Goal: Task Accomplishment & Management: Use online tool/utility

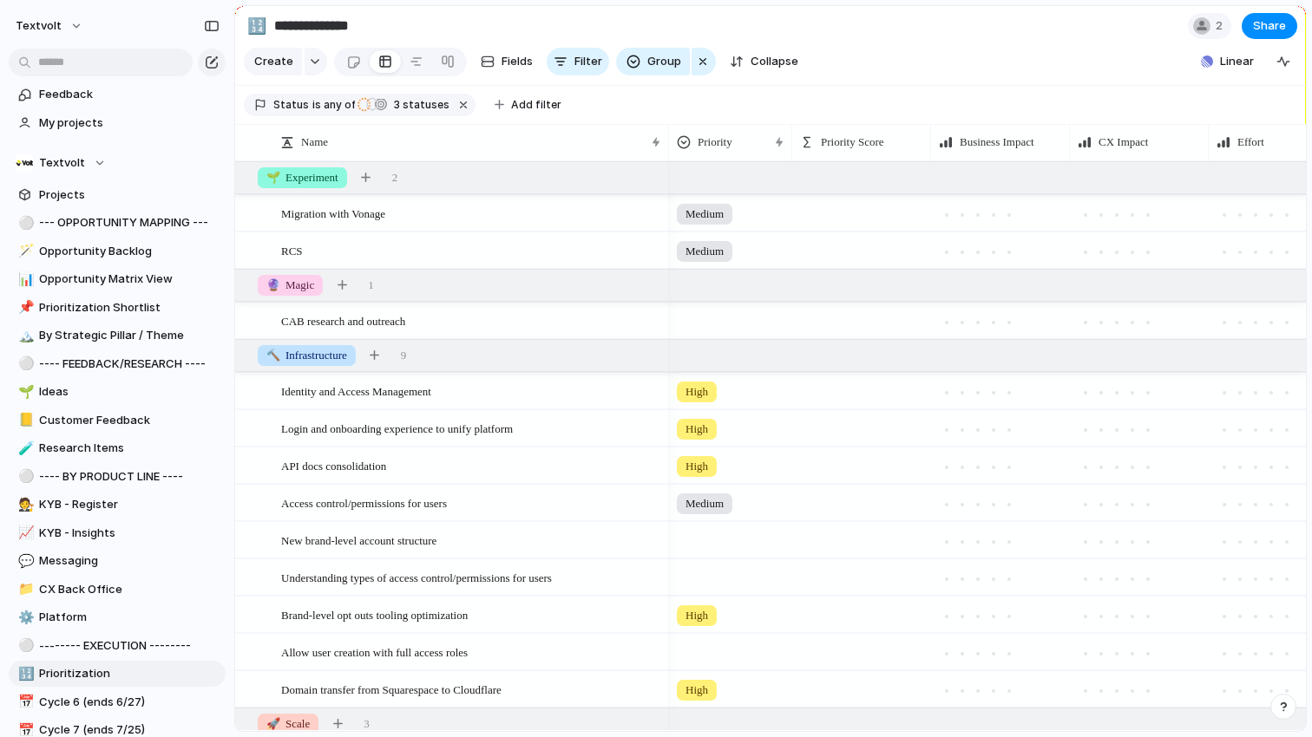
scroll to position [400, 0]
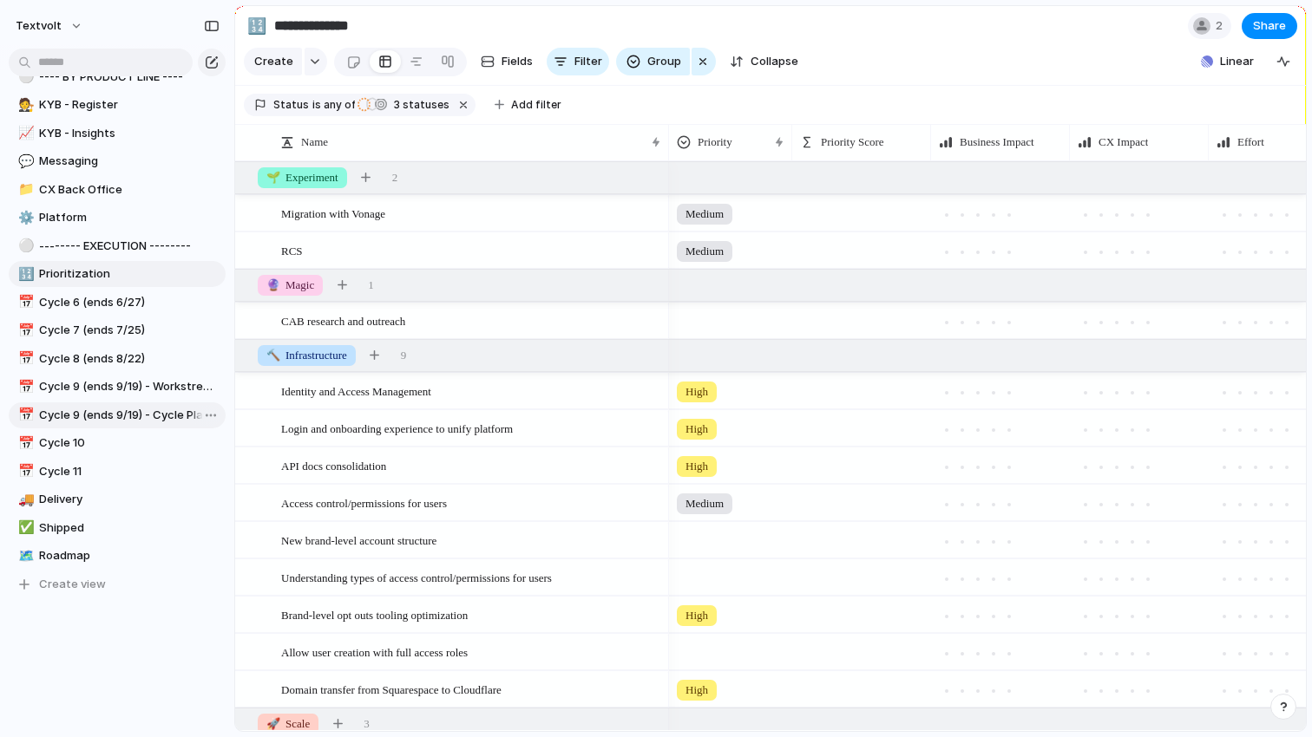
click at [92, 420] on span "Cycle 9 (ends 9/19) - Cycle Planning" at bounding box center [129, 415] width 180 height 17
type input "**********"
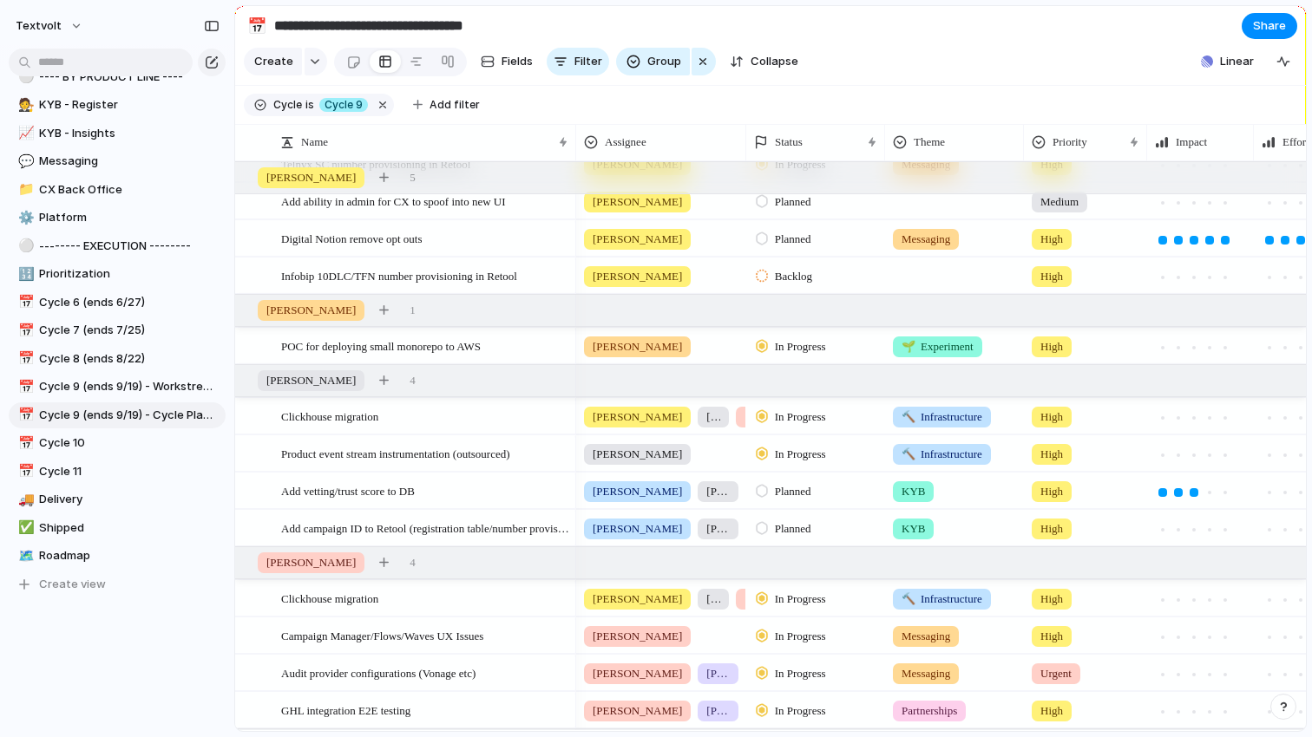
scroll to position [453, 0]
